Goal: Task Accomplishment & Management: Manage account settings

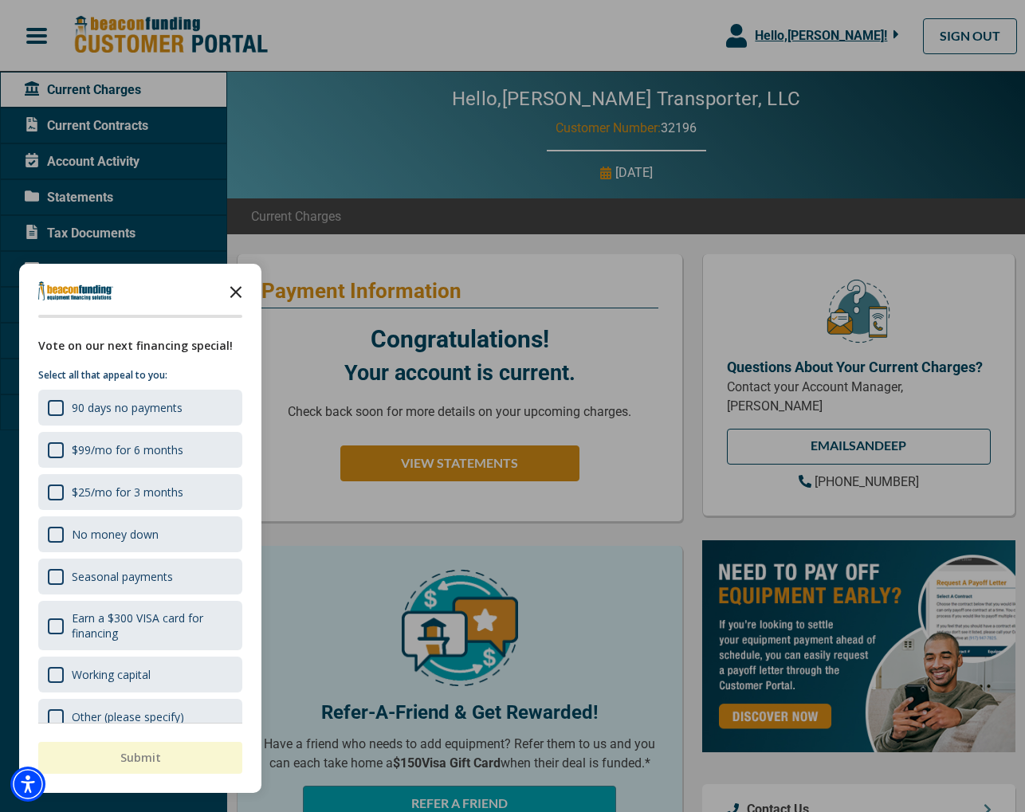
click at [235, 292] on polygon "Close the survey" at bounding box center [236, 292] width 12 height 12
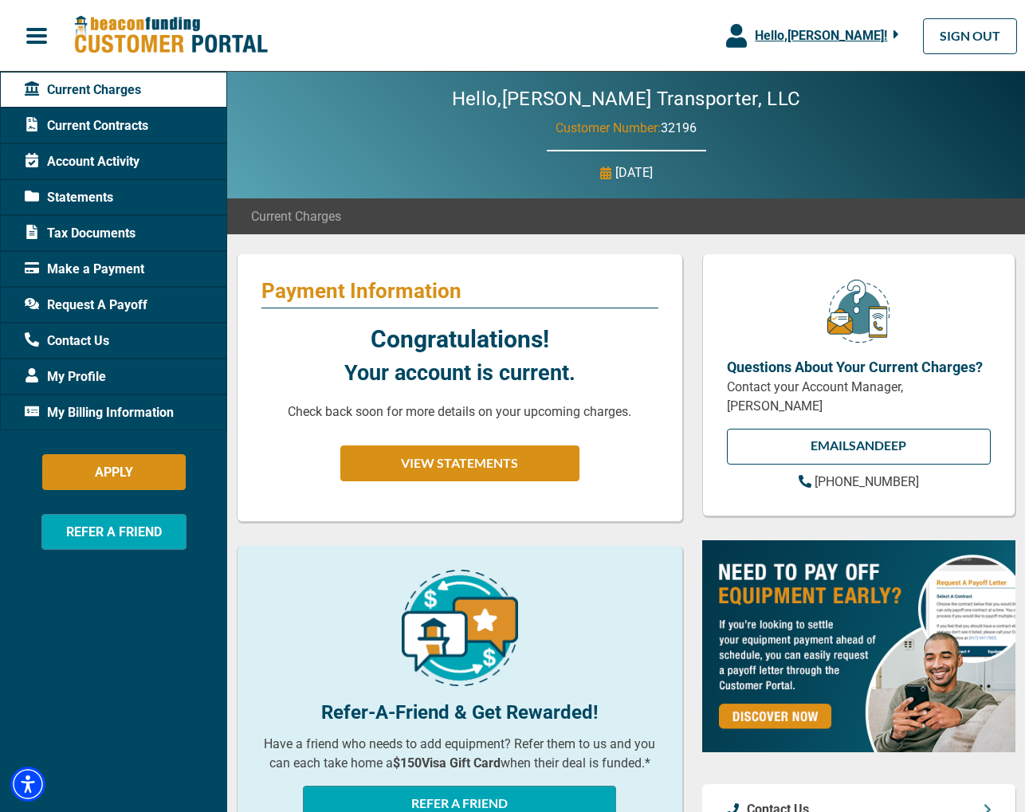
click at [130, 410] on span "My Billing Information" at bounding box center [99, 412] width 149 height 19
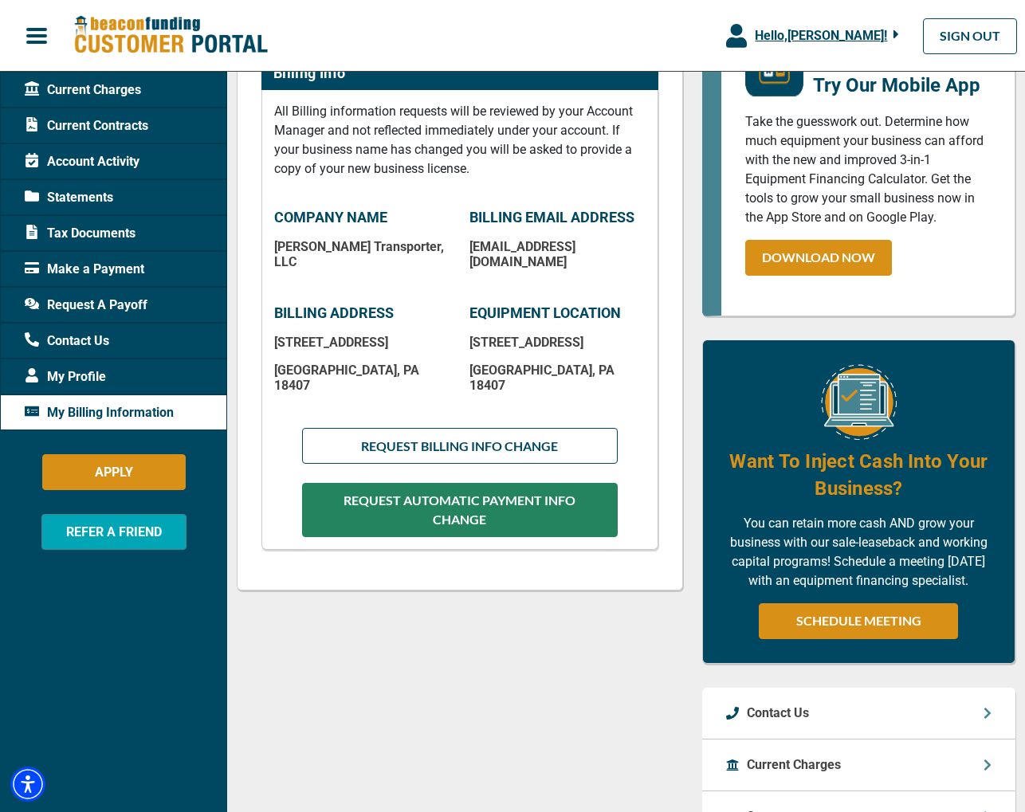
scroll to position [269, 0]
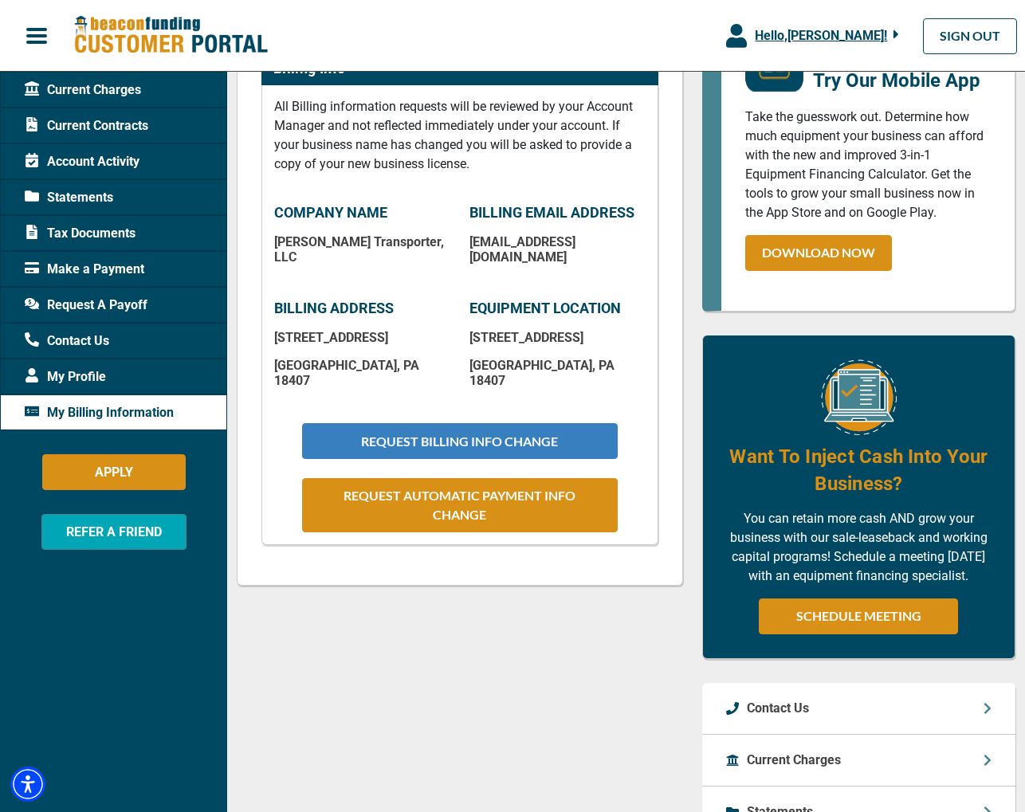
click at [481, 423] on button "REQUEST BILLING INFO CHANGE" at bounding box center [460, 441] width 316 height 36
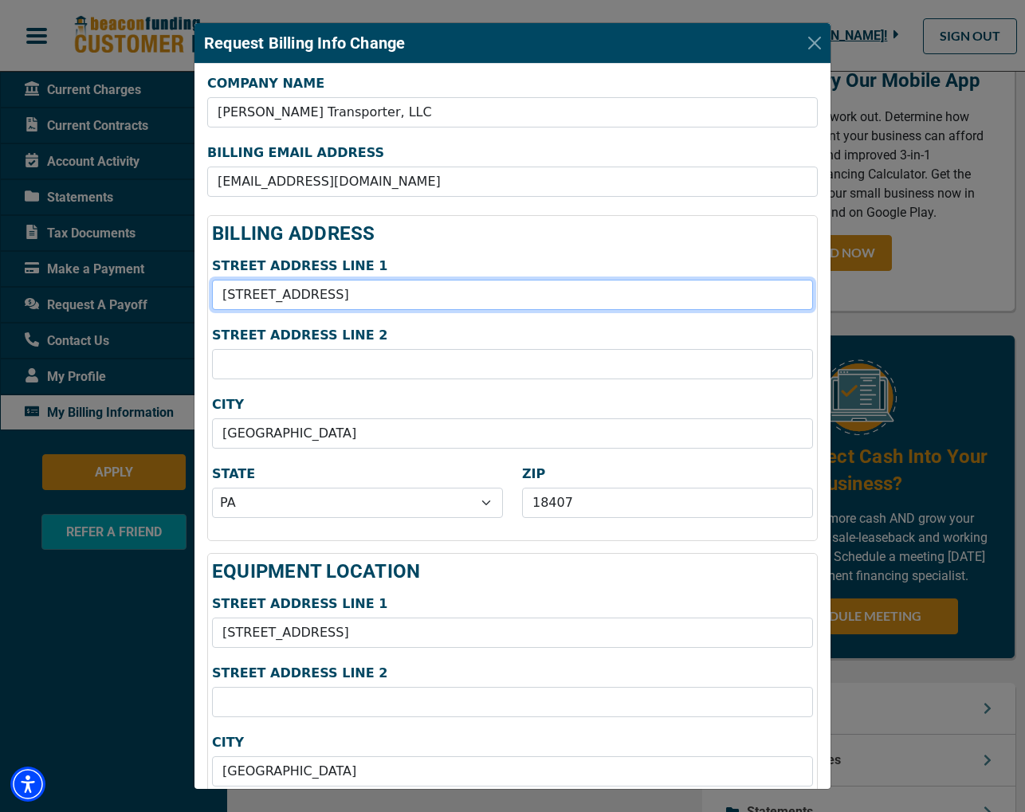
click at [311, 298] on input "[STREET_ADDRESS]" at bounding box center [512, 295] width 601 height 30
type input "7"
type input "[STREET_ADDRESS]"
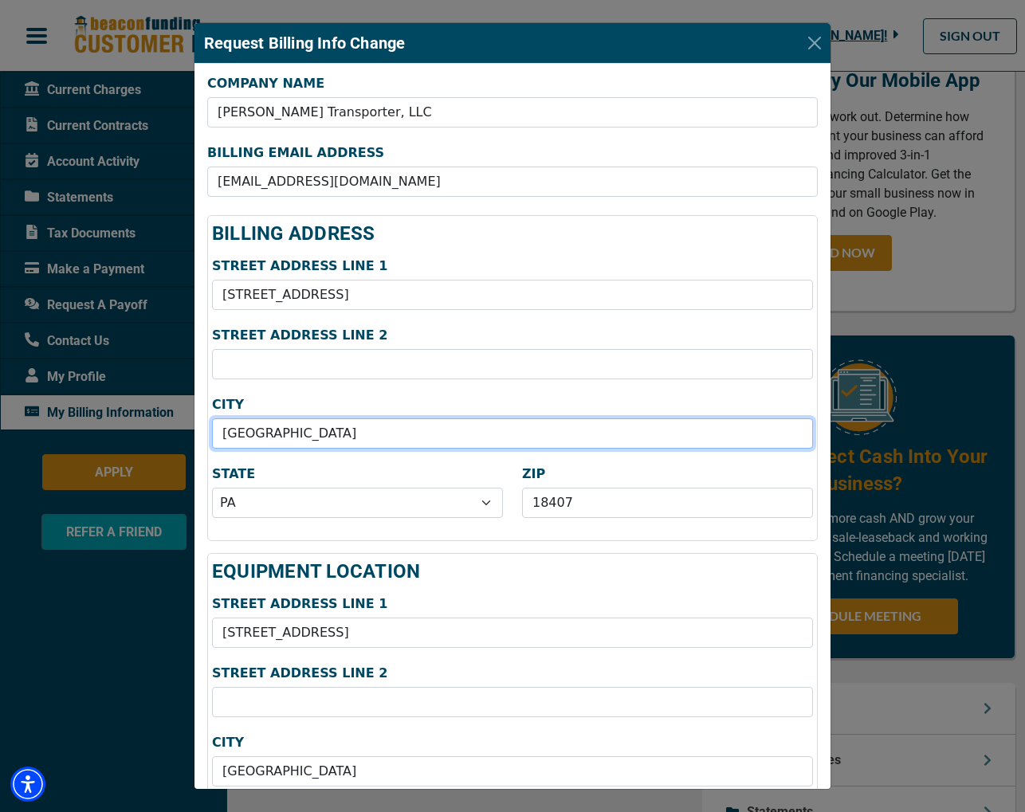
click at [312, 439] on input "[GEOGRAPHIC_DATA]" at bounding box center [512, 433] width 601 height 30
type input "C"
type input "Linden"
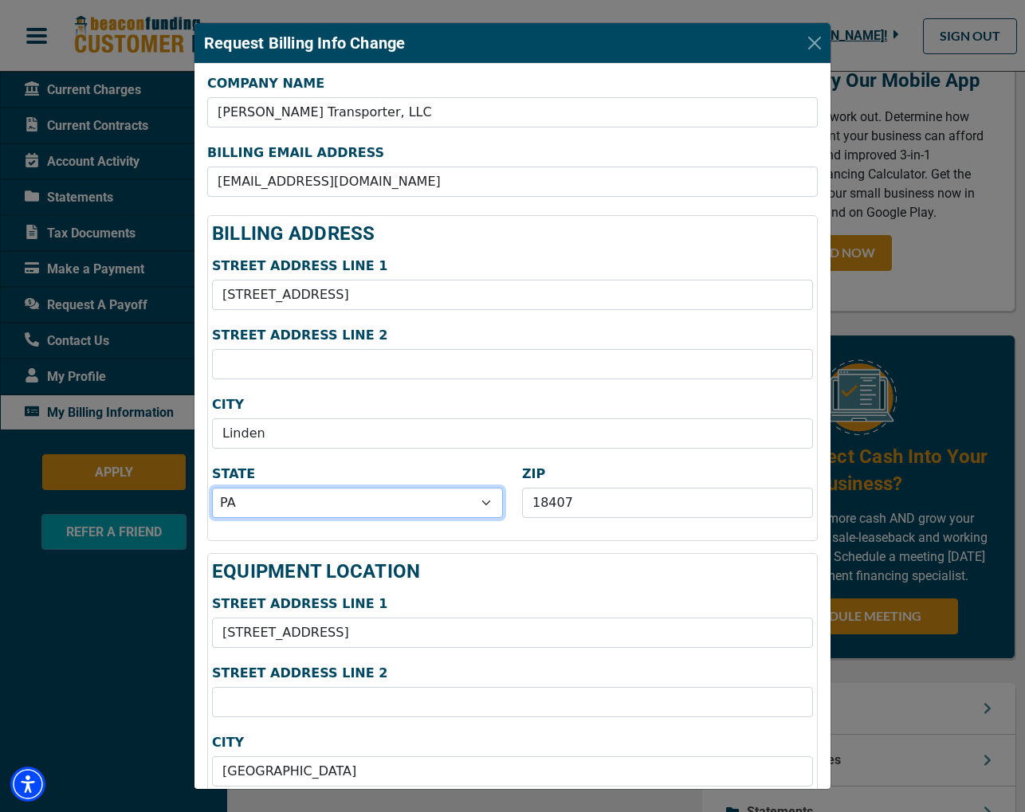
select select "32"
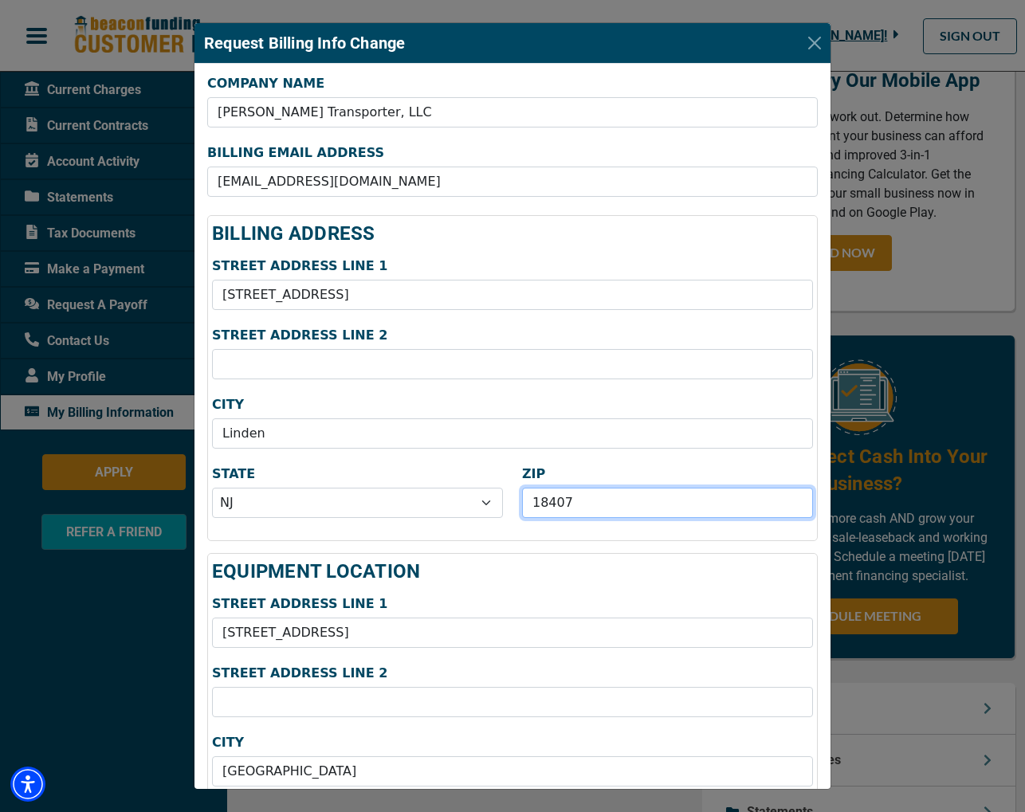
click at [582, 505] on input "18407" at bounding box center [667, 503] width 291 height 30
type input "1"
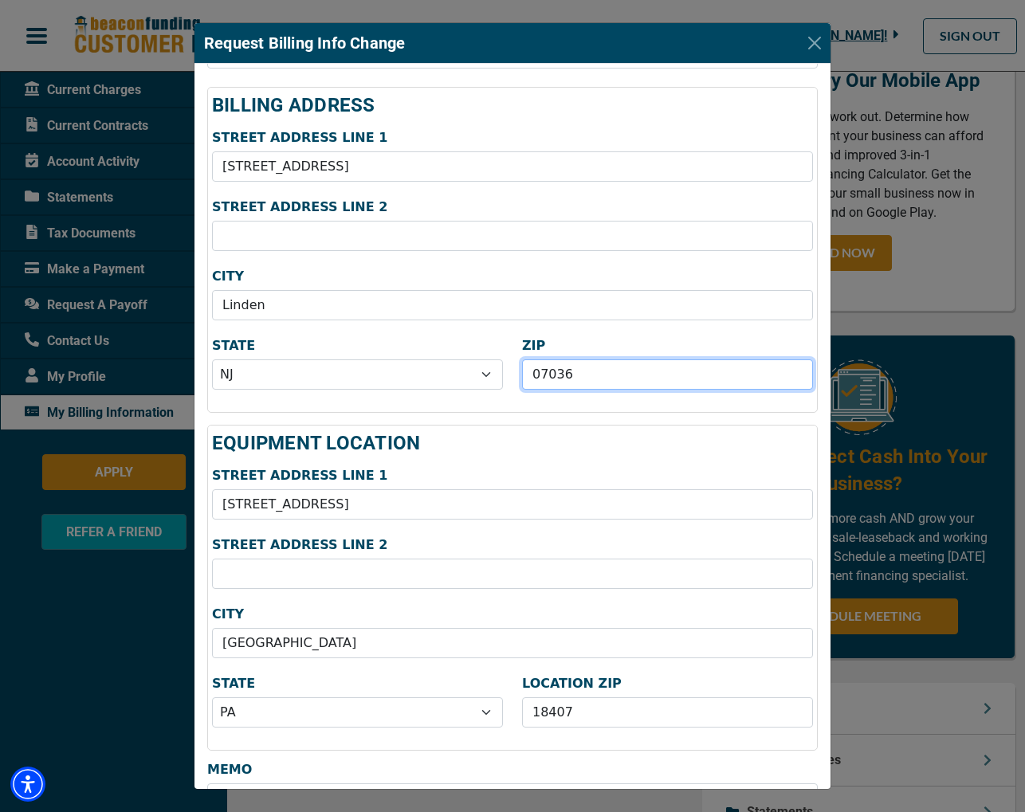
scroll to position [239, 0]
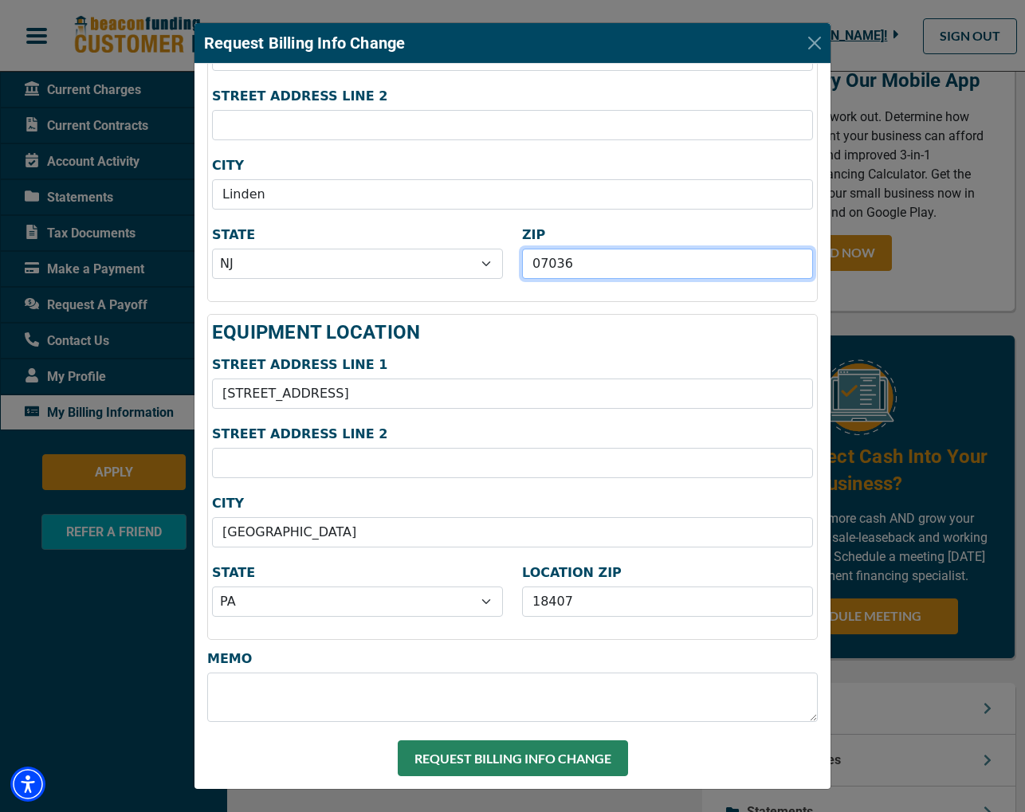
type input "07036"
click at [908, 665] on div "Request Billing Info Change COMPANY NAME [PERSON_NAME] Transporter, LLC BILLING…" at bounding box center [512, 406] width 1025 height 812
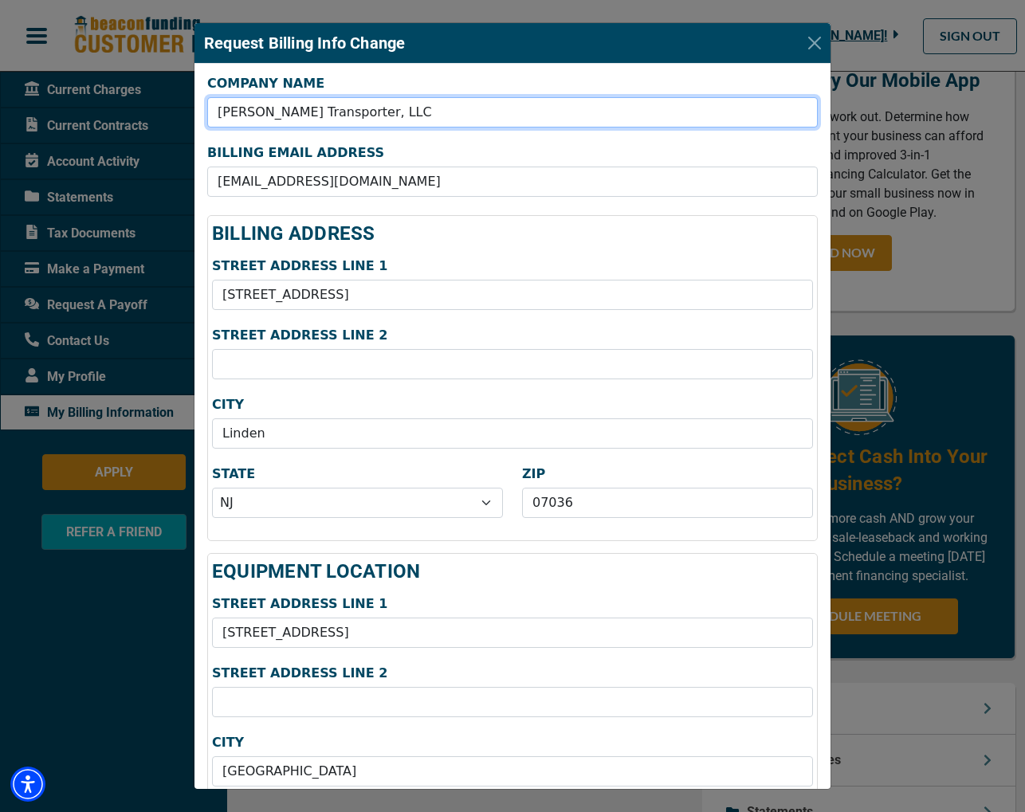
click at [359, 112] on input "[PERSON_NAME] Transporter, LLC" at bounding box center [512, 112] width 610 height 30
type input "P"
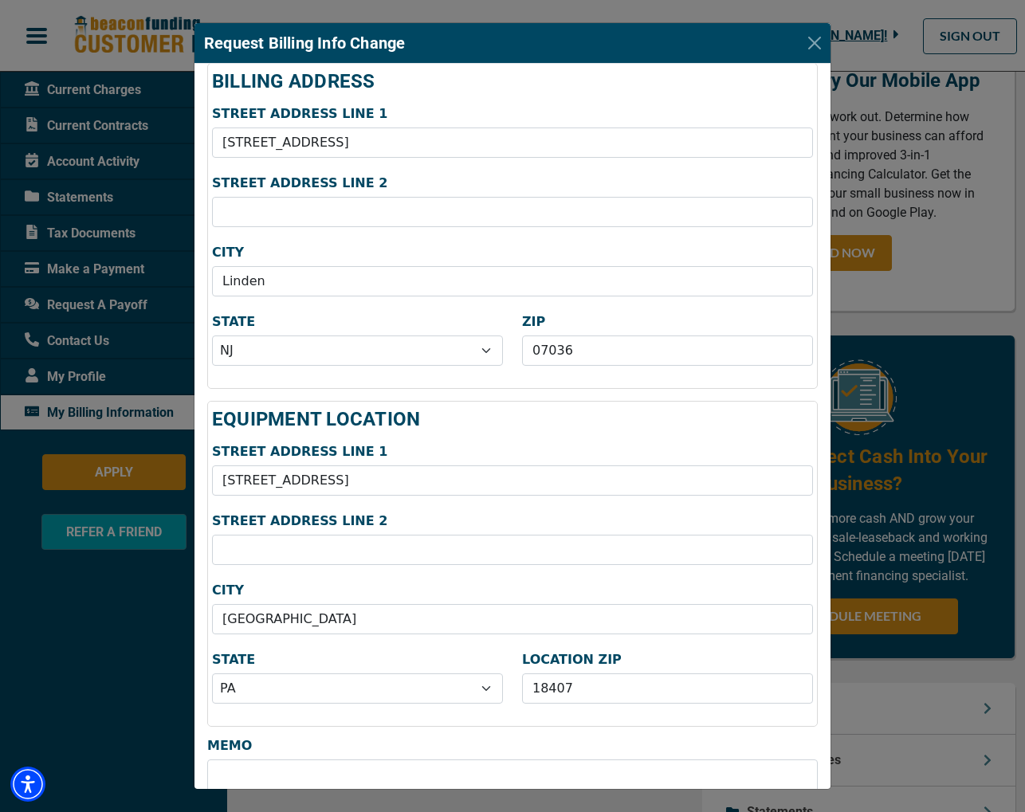
scroll to position [239, 0]
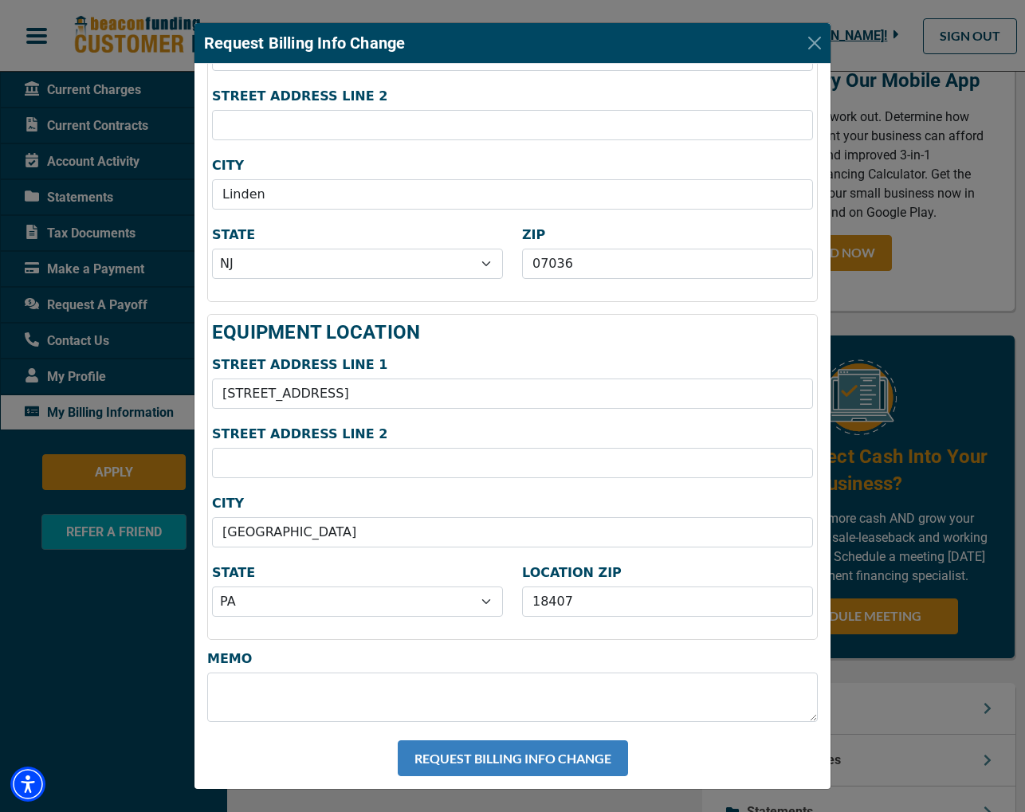
type input "Tow Truck LLC"
click at [558, 755] on button "REQUEST BILLING INFO CHANGE" at bounding box center [513, 758] width 230 height 36
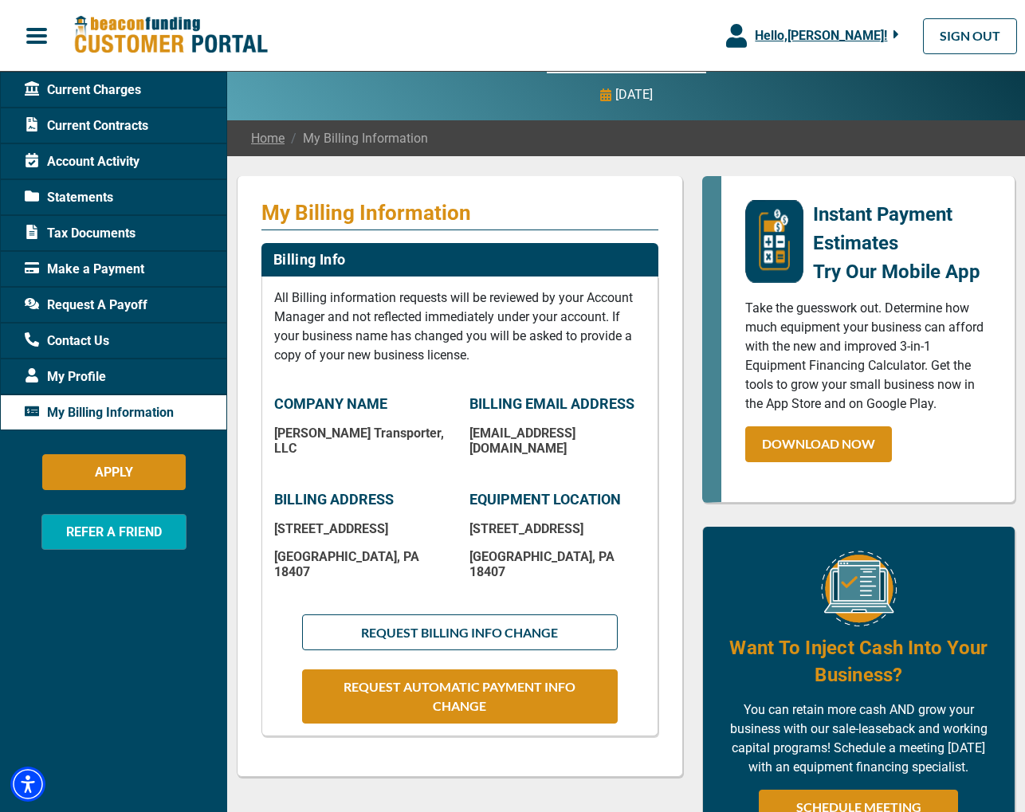
scroll to position [0, 0]
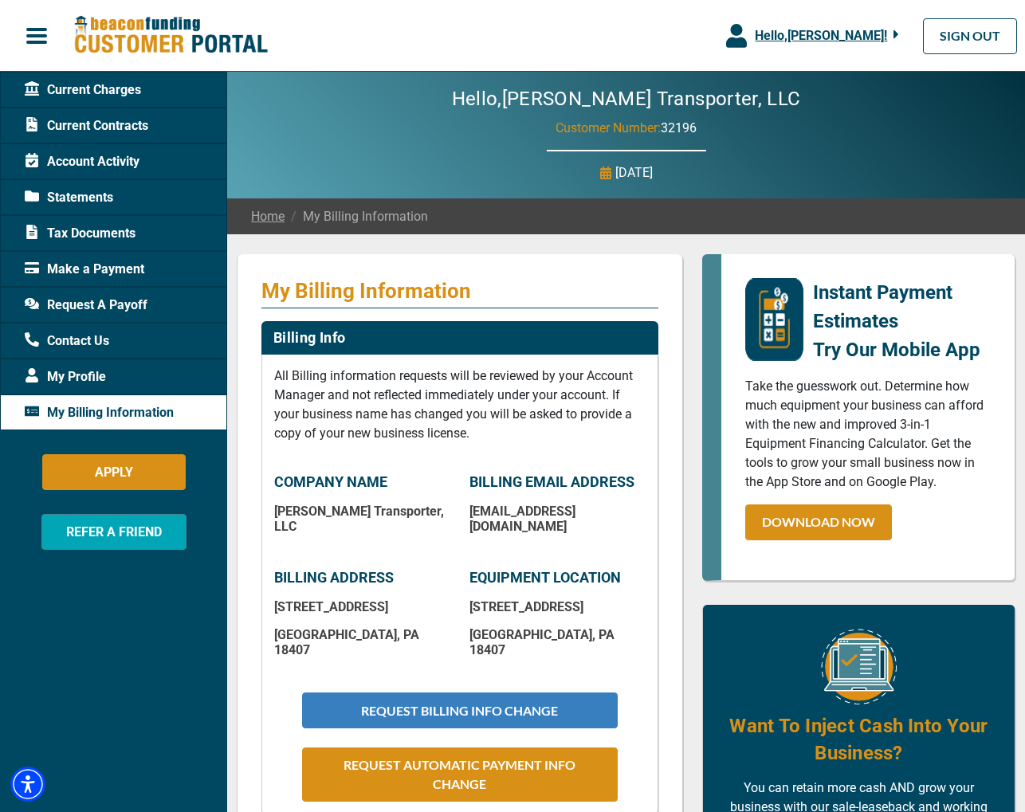
click at [489, 693] on button "REQUEST BILLING INFO CHANGE" at bounding box center [460, 711] width 316 height 36
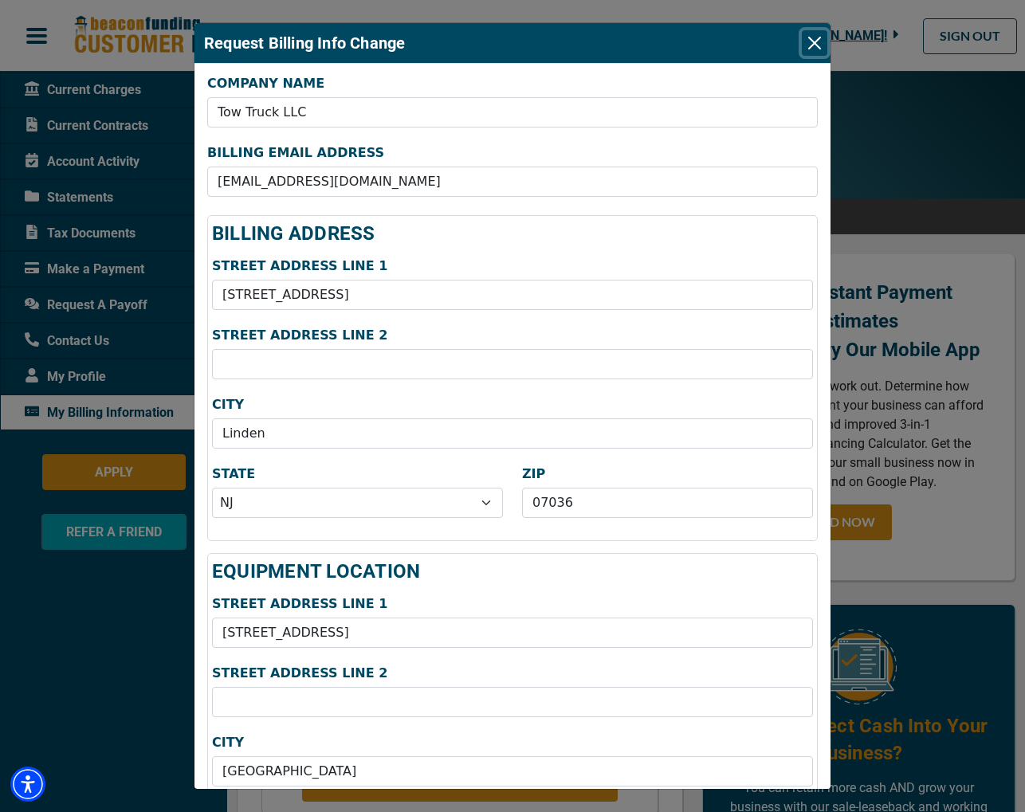
click at [813, 41] on button "Close" at bounding box center [815, 43] width 26 height 26
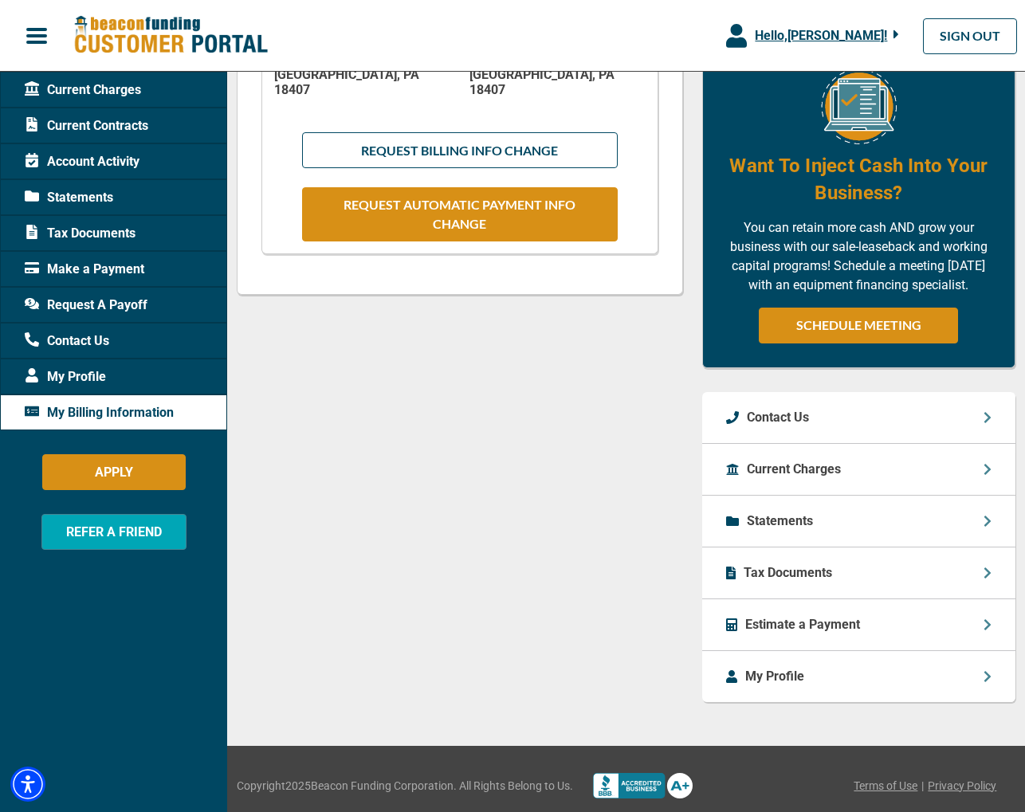
scroll to position [574, 0]
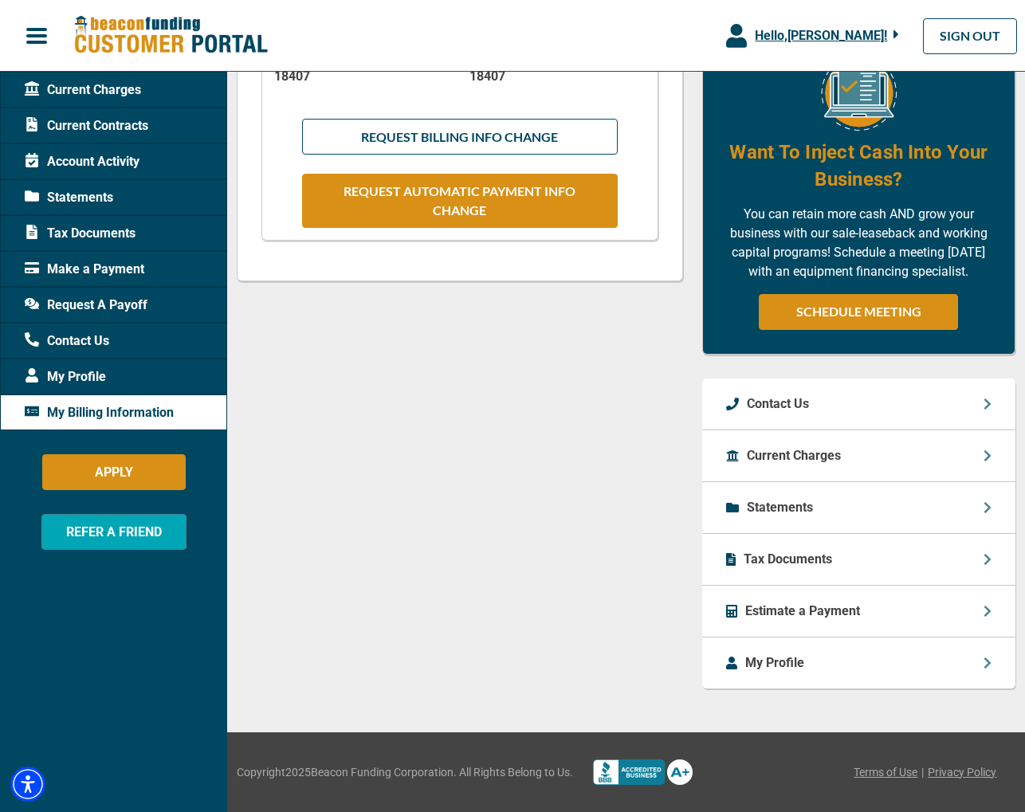
click at [783, 663] on p "My Profile" at bounding box center [774, 662] width 59 height 19
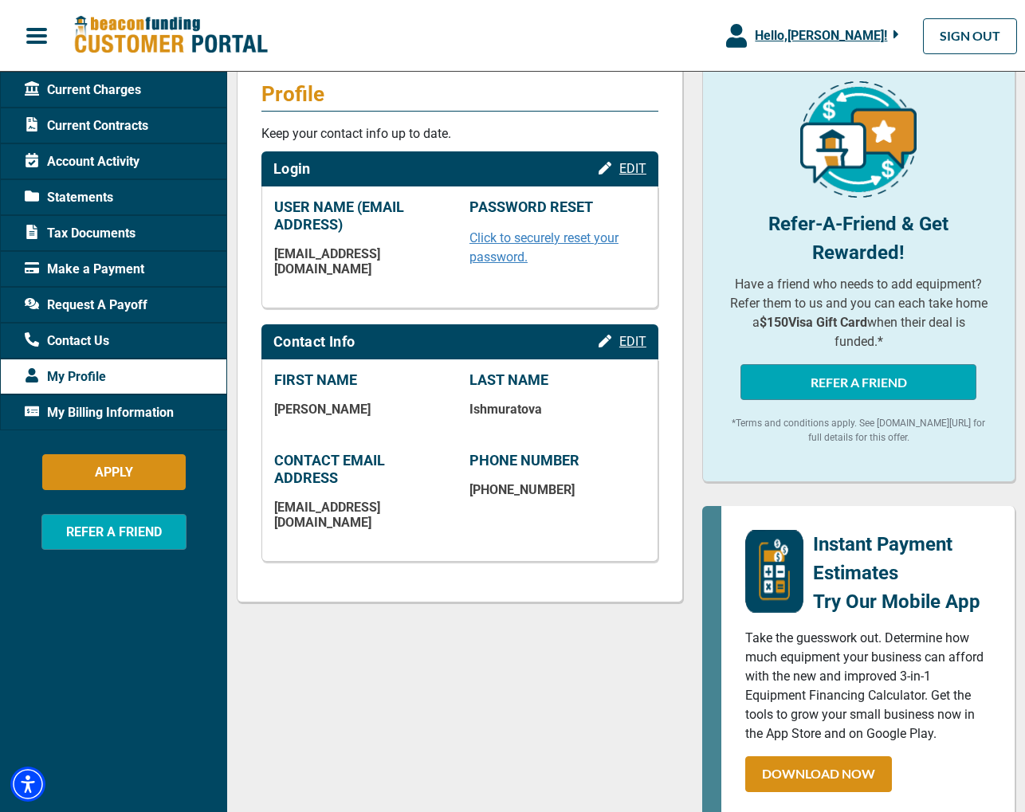
scroll to position [165, 0]
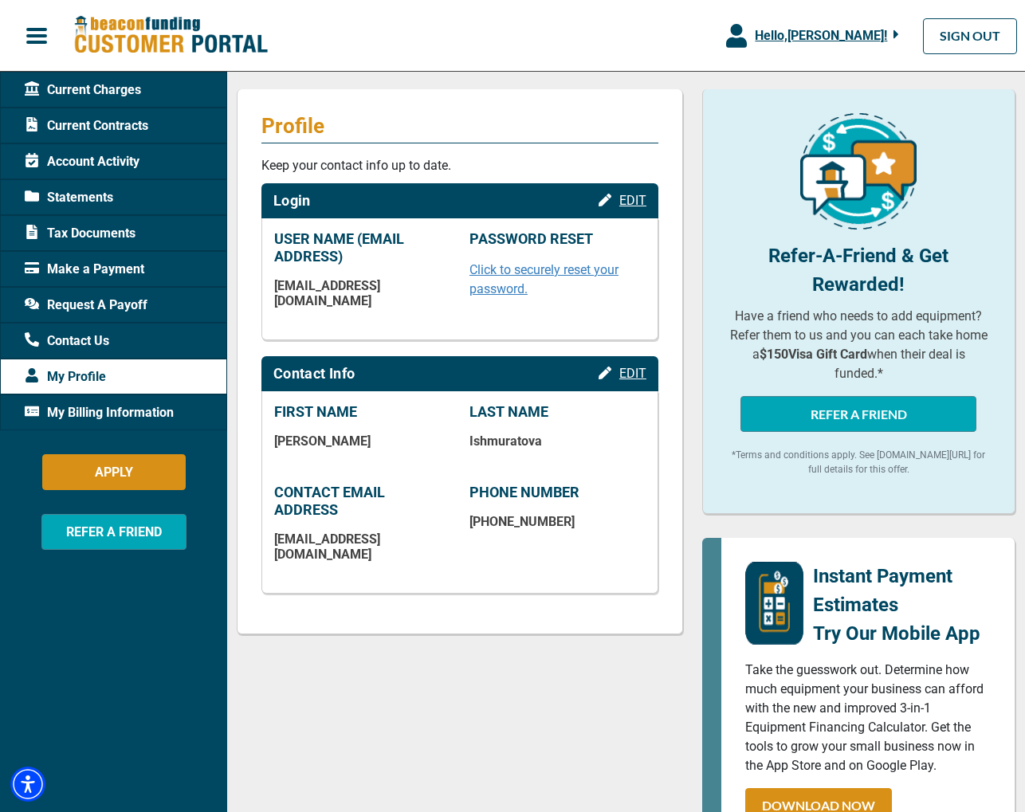
click at [635, 366] on span "EDIT" at bounding box center [632, 373] width 27 height 15
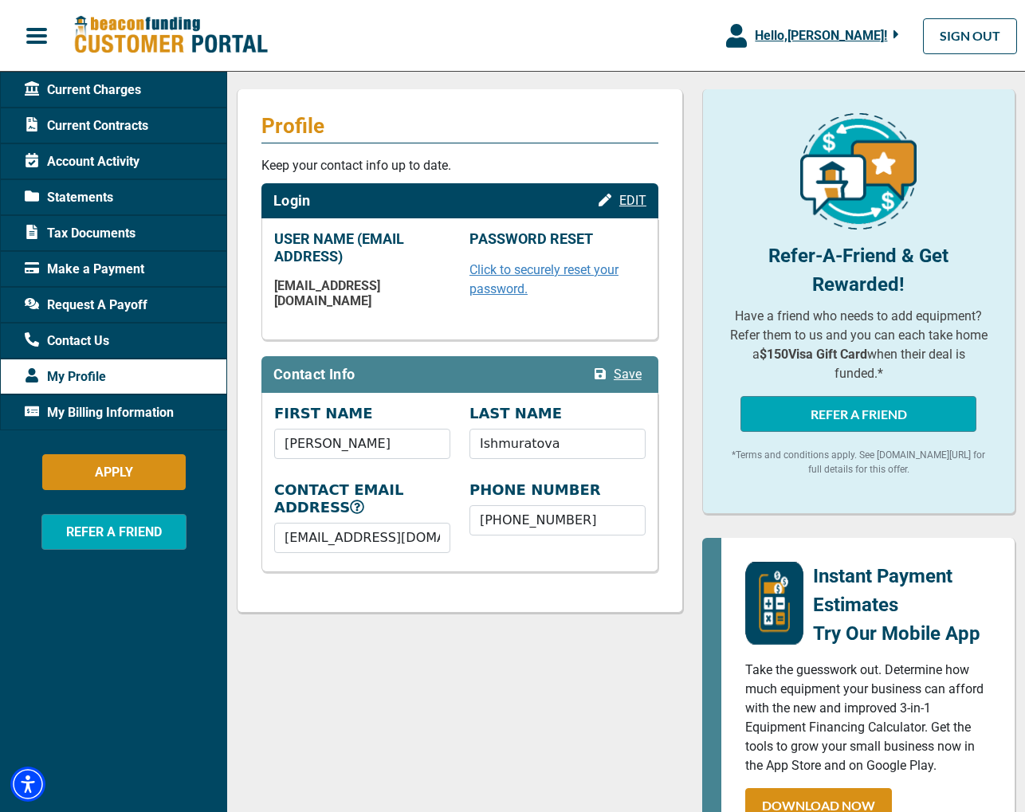
click at [624, 367] on span "Save" at bounding box center [628, 374] width 28 height 15
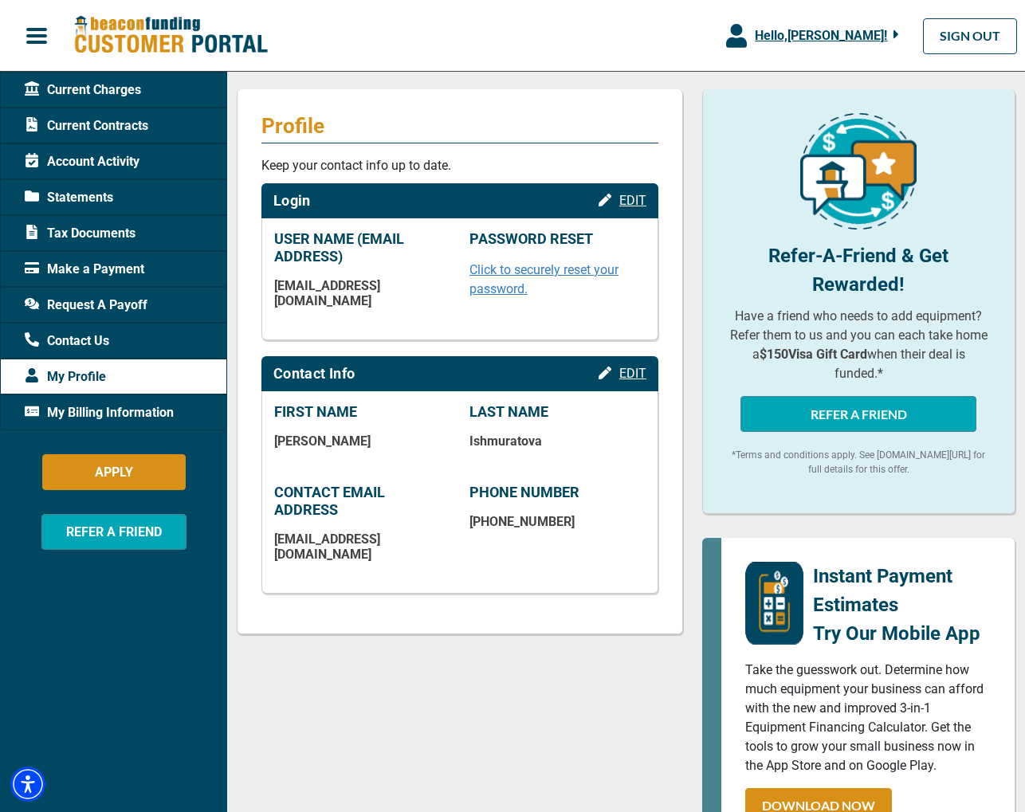
click at [637, 366] on span "EDIT" at bounding box center [632, 373] width 27 height 15
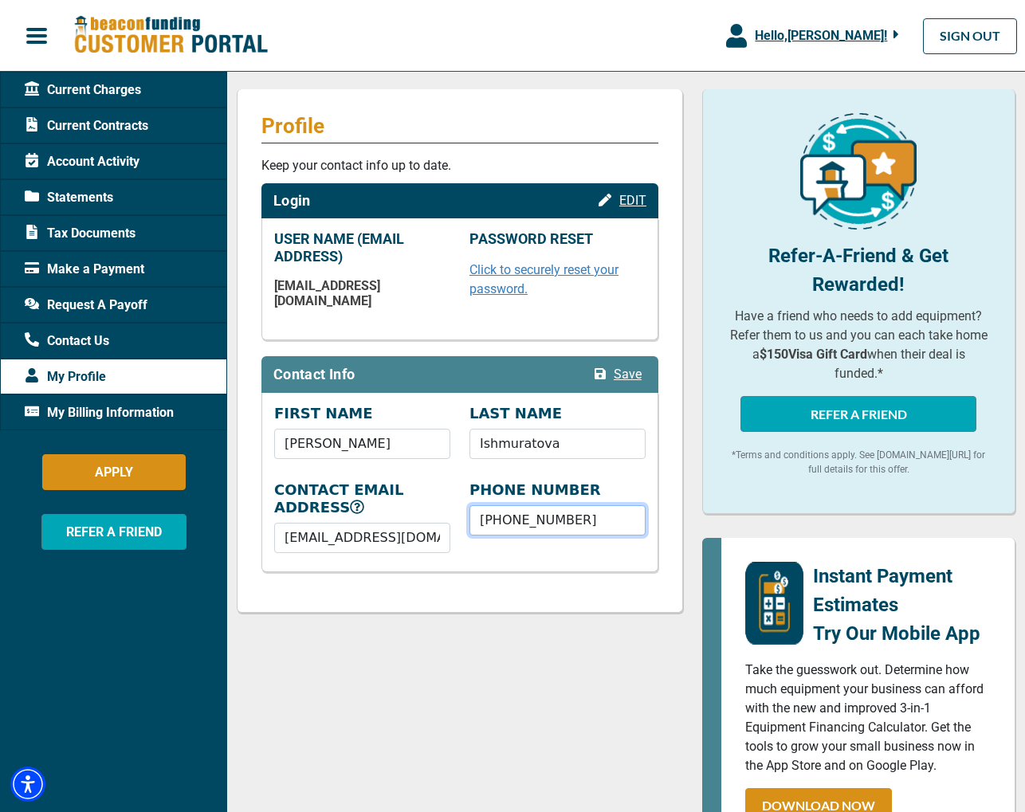
click at [576, 507] on input "[PHONE_NUMBER]" at bounding box center [557, 520] width 176 height 30
type input "[PHONE_NUMBER]"
click at [633, 367] on span "Save" at bounding box center [628, 374] width 28 height 15
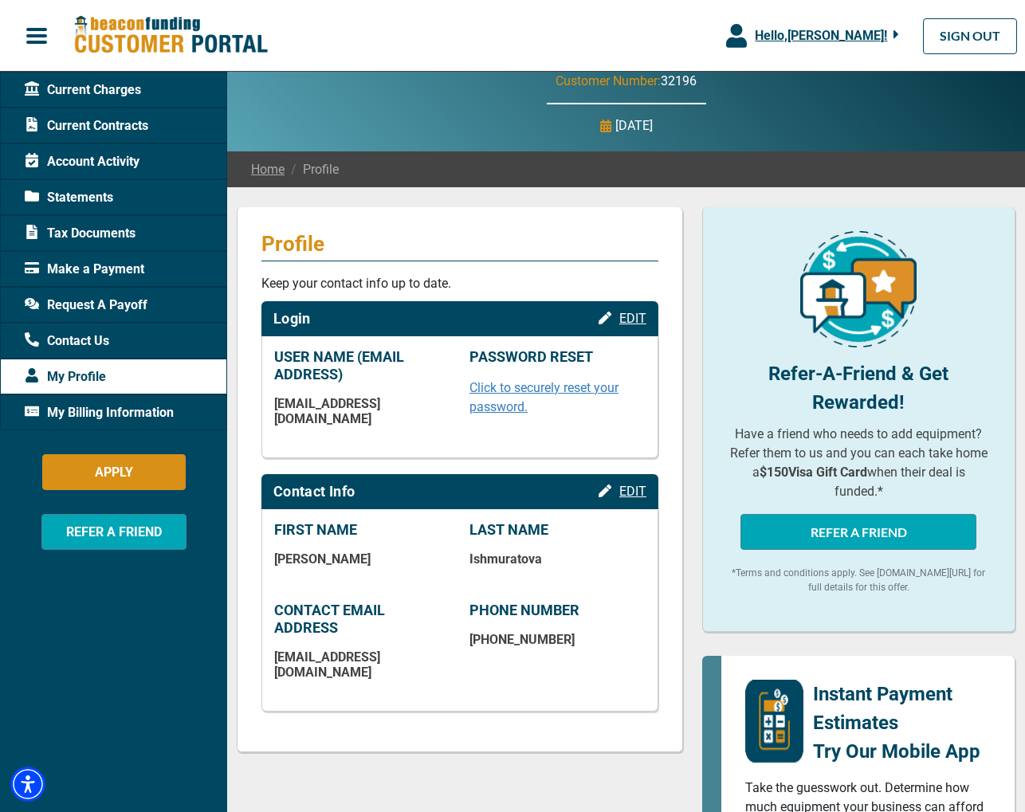
scroll to position [0, 0]
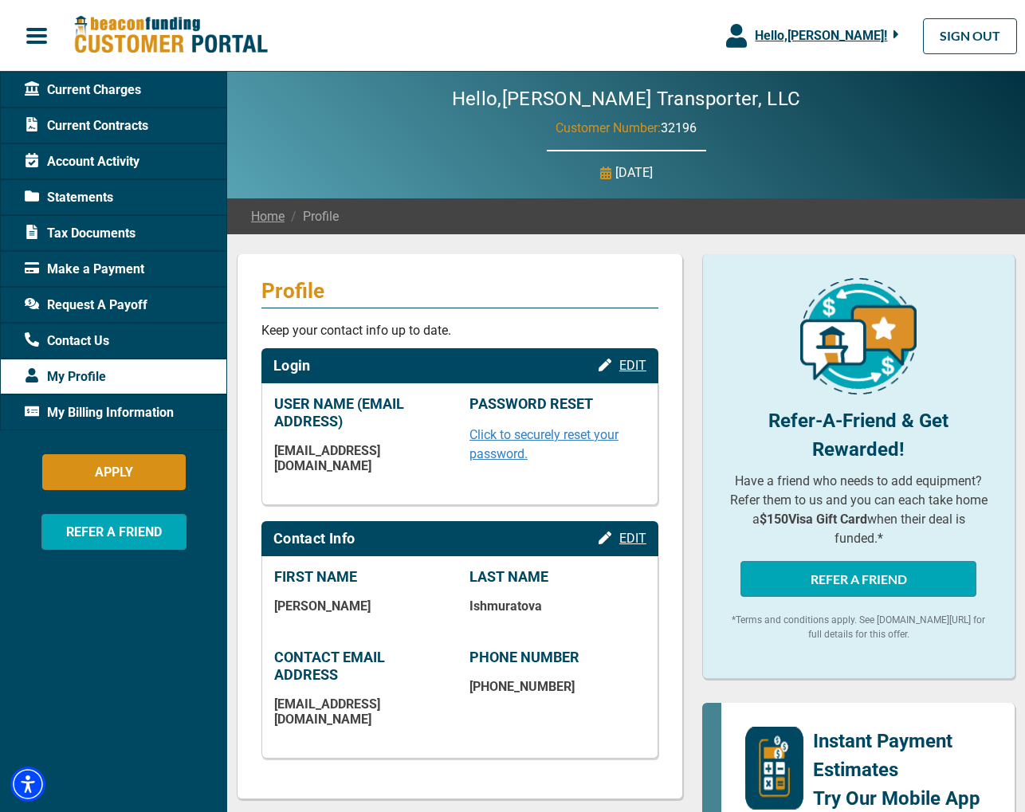
click at [33, 33] on span "button" at bounding box center [37, 36] width 24 height 24
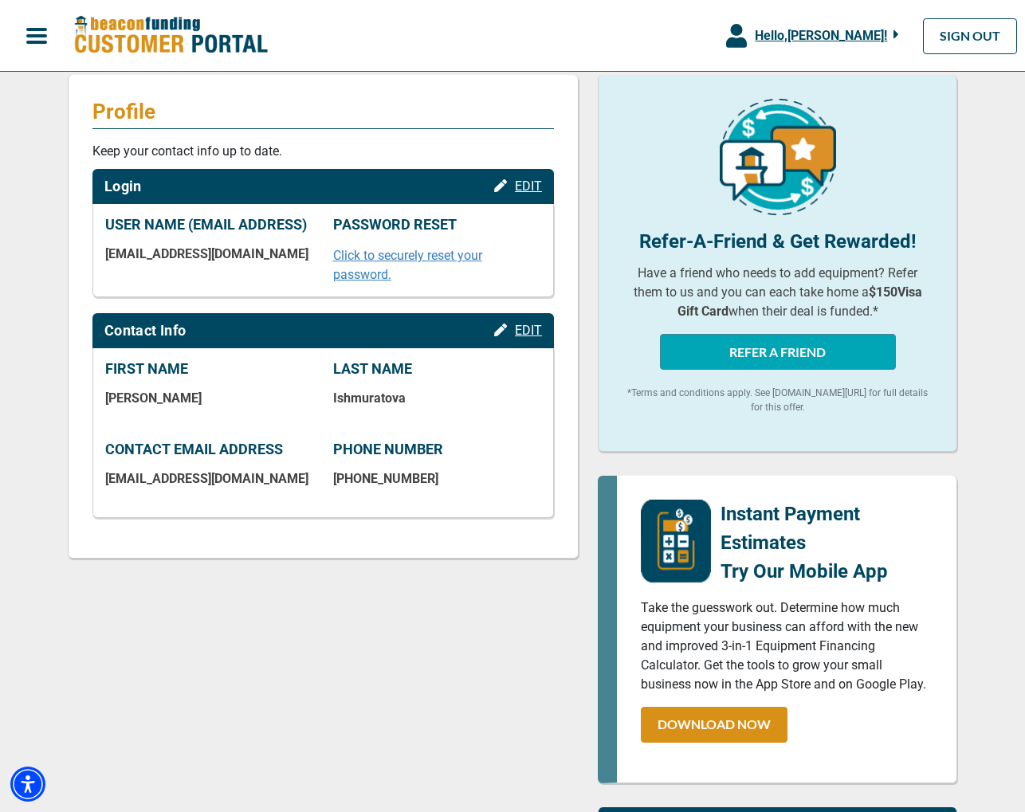
scroll to position [182, 0]
